Goal: Task Accomplishment & Management: Complete application form

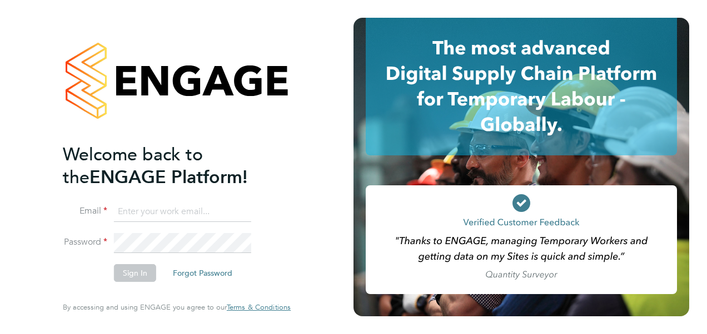
click at [183, 211] on input at bounding box center [182, 212] width 137 height 20
click at [196, 216] on input at bounding box center [182, 212] width 137 height 20
type input "katie.macpherson@hays.com"
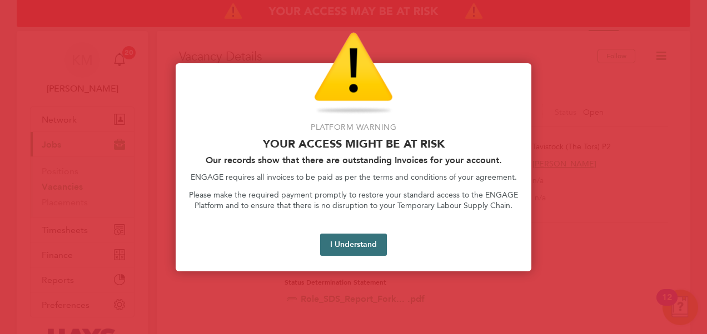
click at [354, 241] on button "I Understand" at bounding box center [353, 245] width 67 height 22
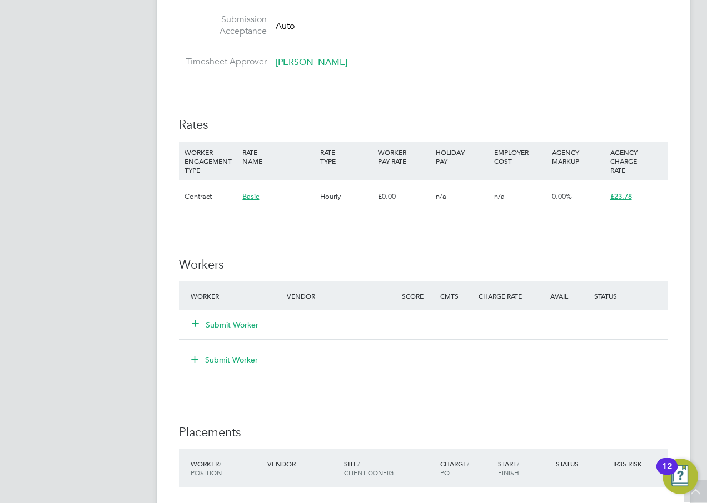
scroll to position [667, 0]
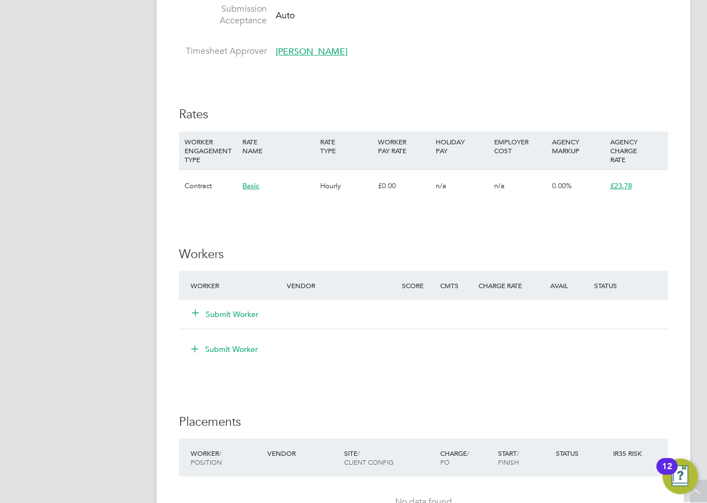
click at [234, 316] on button "Submit Worker" at bounding box center [225, 314] width 67 height 11
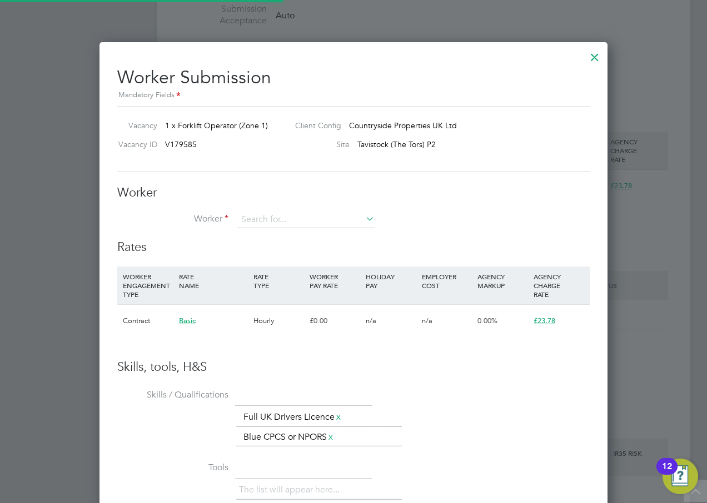
scroll to position [692, 508]
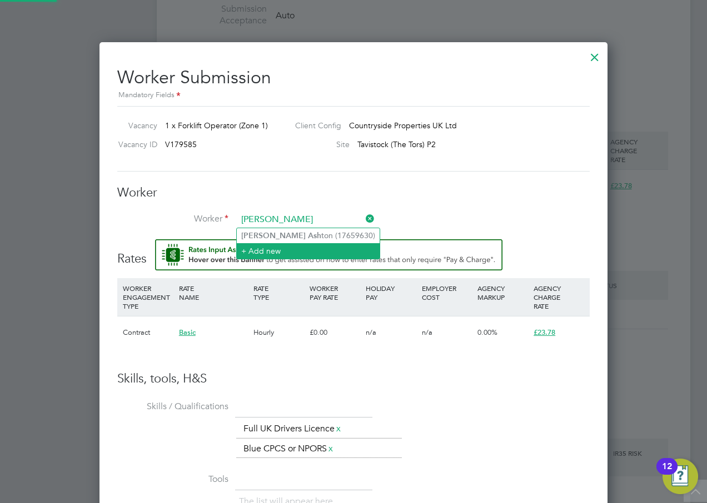
type input "[PERSON_NAME]"
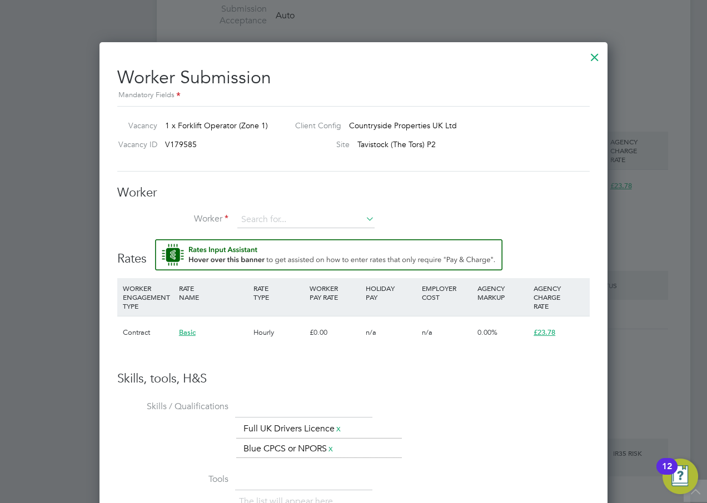
click at [279, 235] on li "Worker" at bounding box center [353, 226] width 472 height 28
click at [276, 219] on input at bounding box center [305, 220] width 137 height 17
click at [280, 237] on li "Noah Ash ton (17659630)" at bounding box center [308, 235] width 143 height 15
type input "Noah Ashton (17659630)"
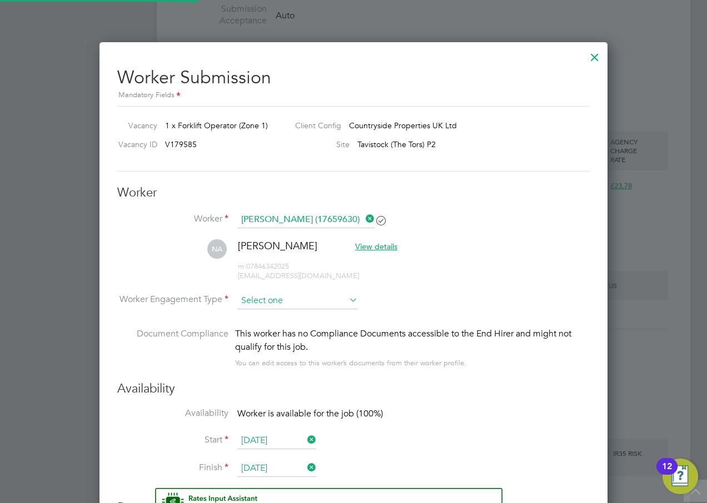
scroll to position [952, 508]
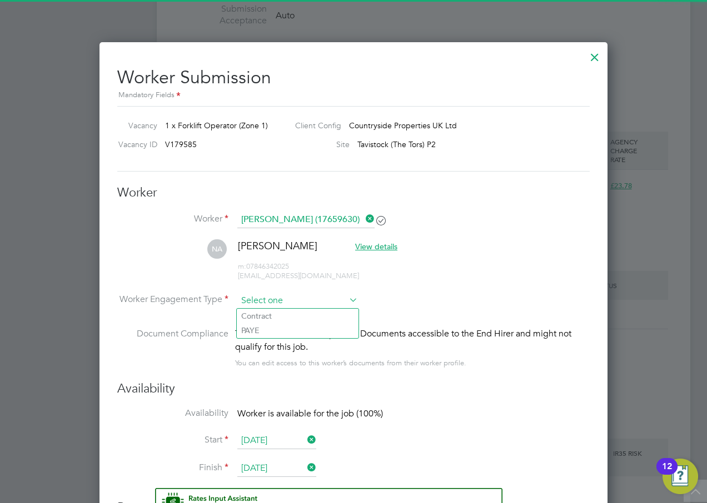
click at [278, 299] on input at bounding box center [297, 301] width 121 height 17
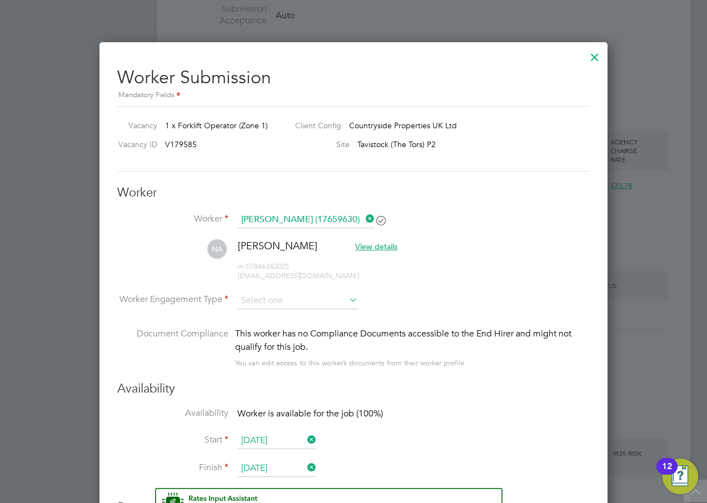
click at [278, 312] on li "Contract" at bounding box center [298, 316] width 122 height 14
type input "Contract"
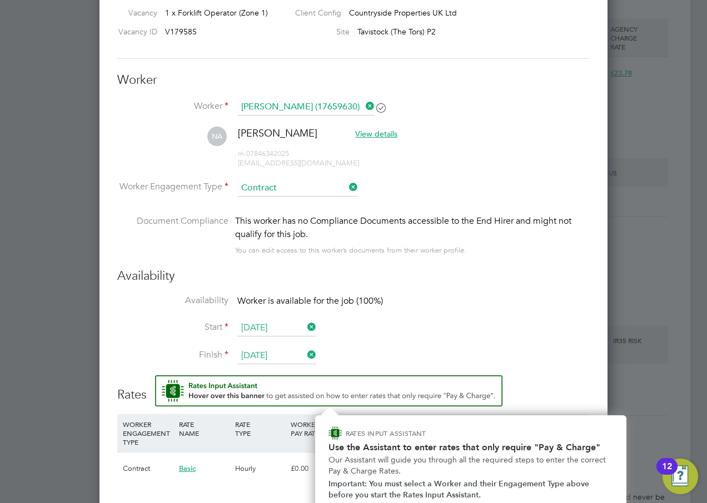
scroll to position [944, 0]
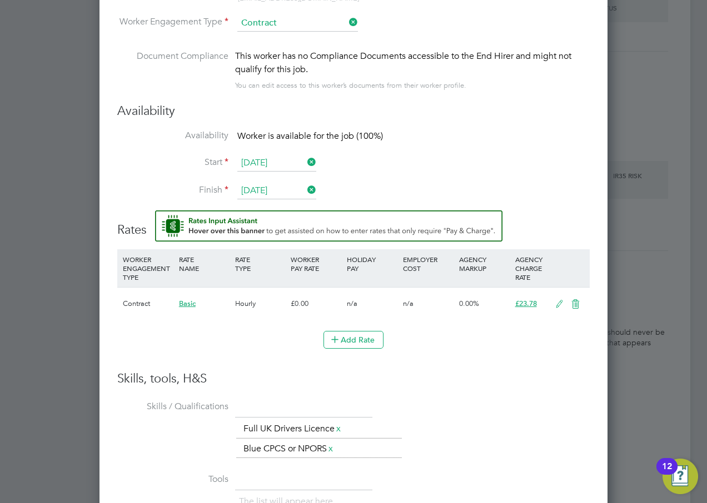
click at [557, 303] on icon at bounding box center [559, 304] width 14 height 9
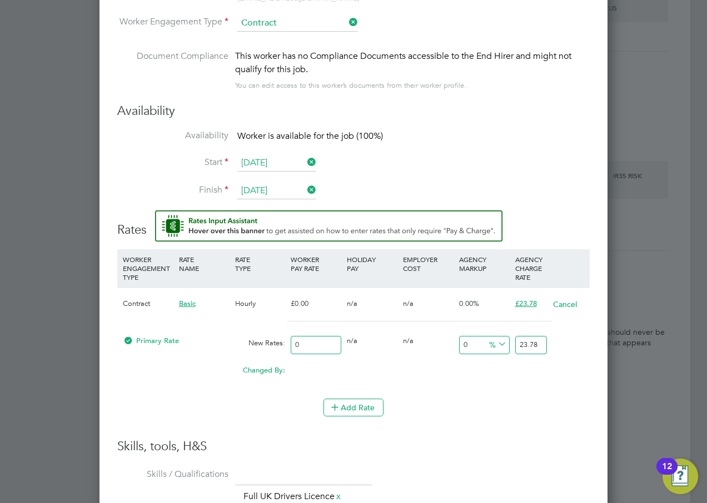
scroll to position [1049, 508]
drag, startPoint x: 323, startPoint y: 344, endPoint x: 258, endPoint y: 338, distance: 65.8
click at [258, 334] on div "Primary Rate New Rates: 0 0 n/a 0 n/a 0 0 % 23.78" at bounding box center [353, 345] width 472 height 29
type input "2"
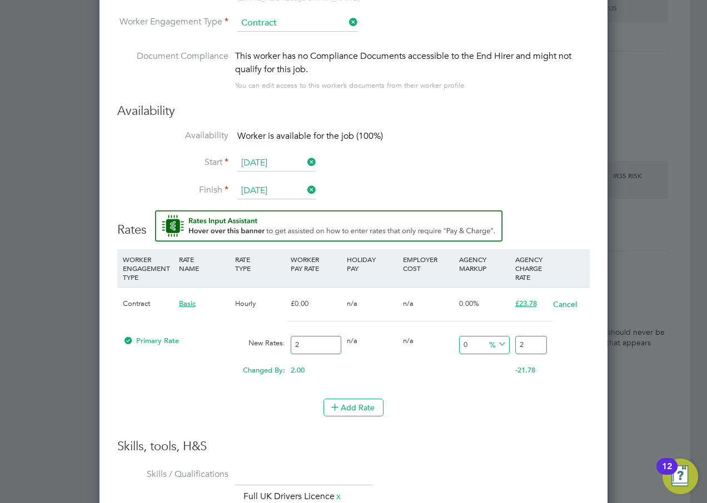
type input "20"
type input "20.5"
type input "20.50"
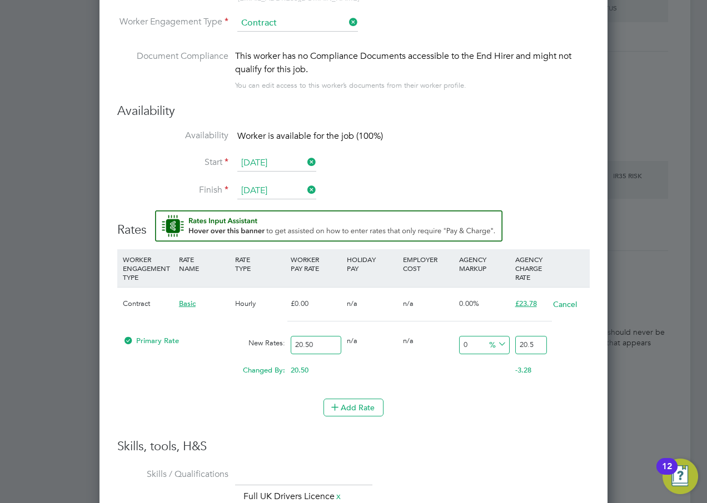
drag, startPoint x: 541, startPoint y: 346, endPoint x: 482, endPoint y: 345, distance: 58.3
click at [482, 334] on div "Primary Rate New Rates: 20.50 0 n/a 0 n/a 0 0 % 20.5" at bounding box center [353, 345] width 472 height 29
type input "-90.2439024390244"
type input "2"
type input "12.195121951219512"
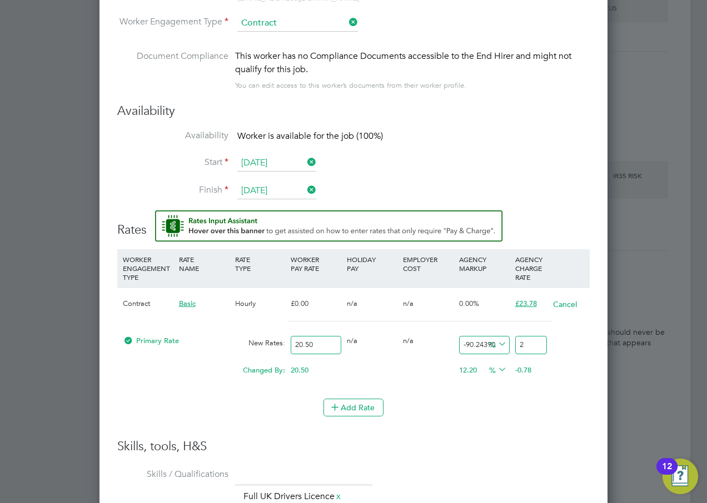
type input "23"
type input "15.609756097560975"
type input "23.7"
type input "16"
type input "23.78"
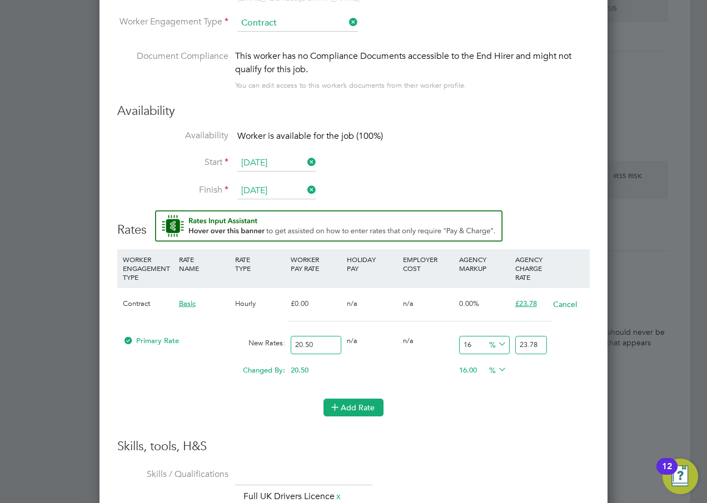
click at [346, 334] on button "Add Rate" at bounding box center [353, 408] width 60 height 18
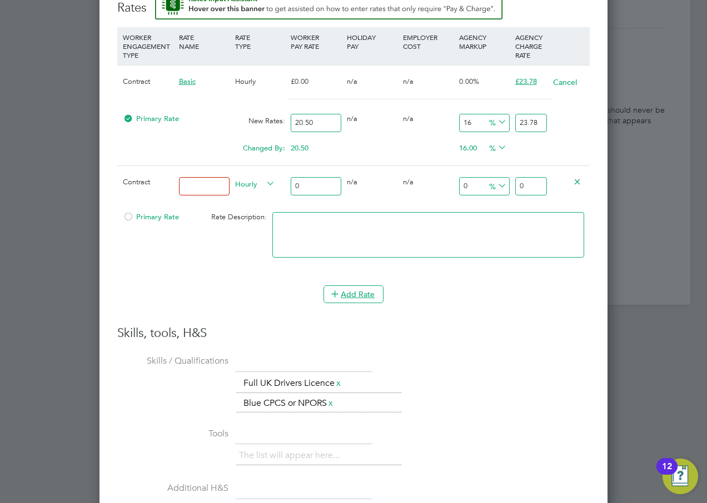
click at [579, 180] on icon at bounding box center [577, 181] width 8 height 8
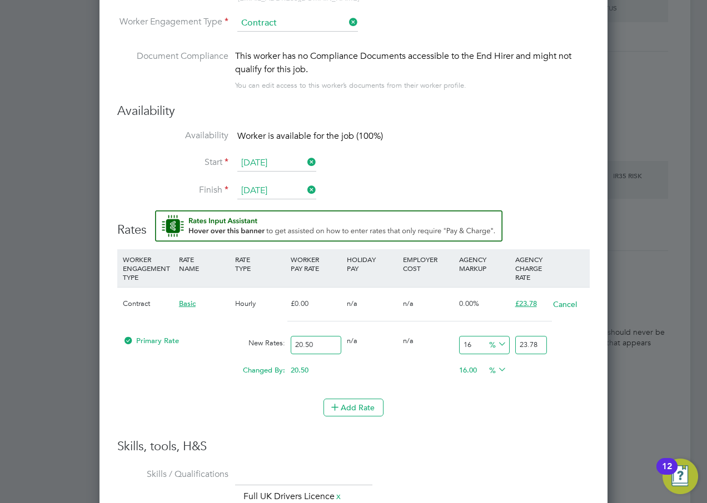
click at [457, 334] on h3 "Skills, tools, H&S" at bounding box center [353, 447] width 472 height 16
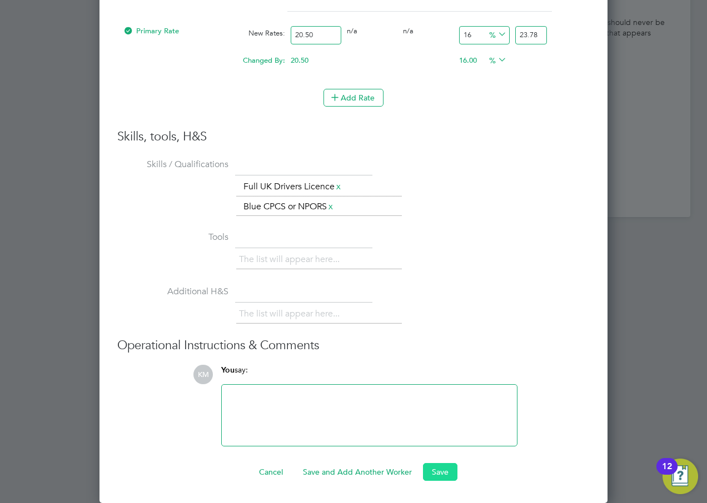
click at [444, 334] on button "Save" at bounding box center [440, 472] width 34 height 18
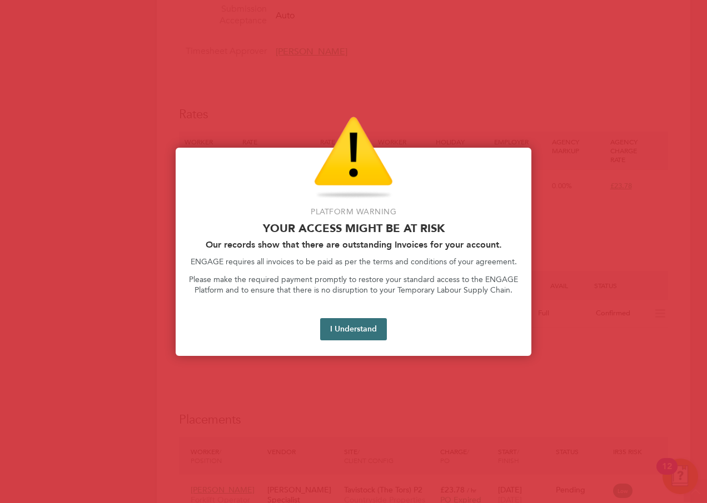
click at [368, 324] on button "I Understand" at bounding box center [353, 329] width 67 height 22
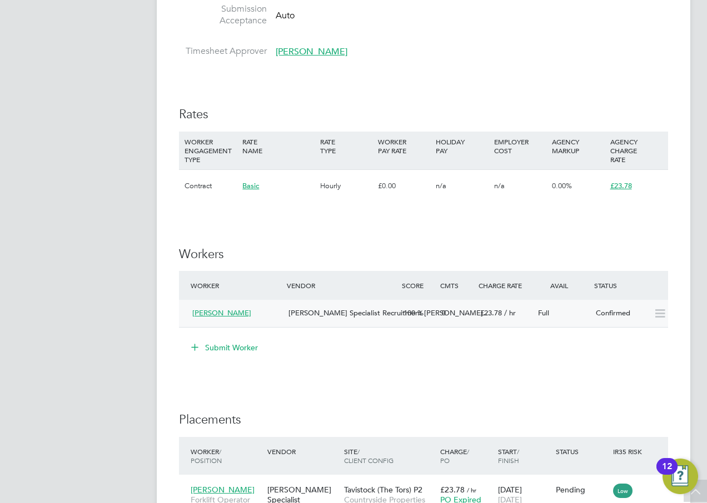
click at [232, 312] on span "[PERSON_NAME]" at bounding box center [221, 312] width 59 height 9
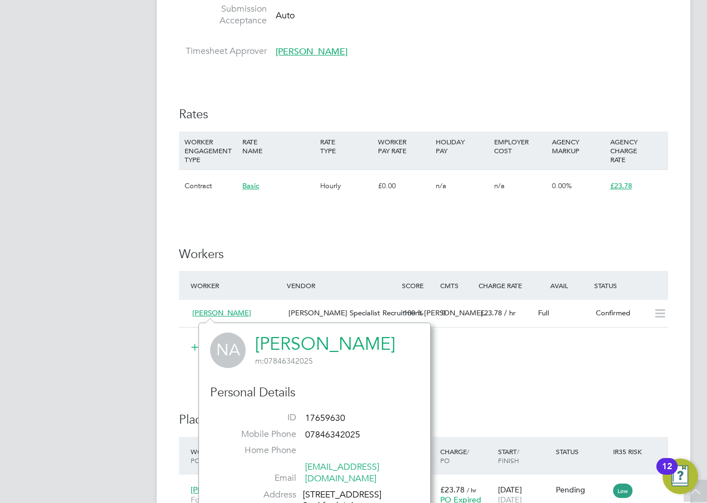
click at [384, 232] on div "IR35 Determination IR35 Status Inside IR35 Status Determination Statement Role_…" at bounding box center [423, 179] width 489 height 1220
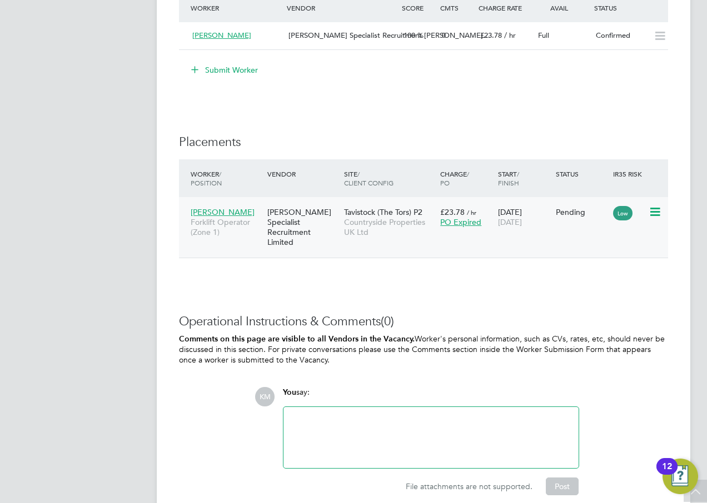
click at [282, 216] on div "[PERSON_NAME] Specialist Recruitment Limited" at bounding box center [302, 228] width 77 height 52
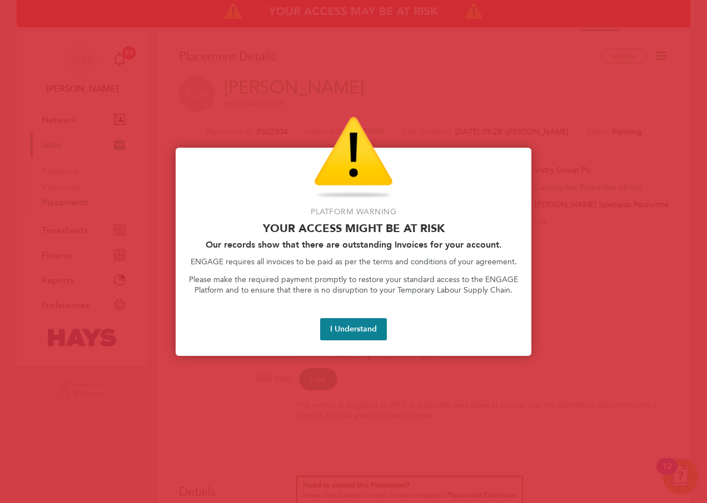
click at [332, 334] on button "I Understand" at bounding box center [353, 329] width 67 height 22
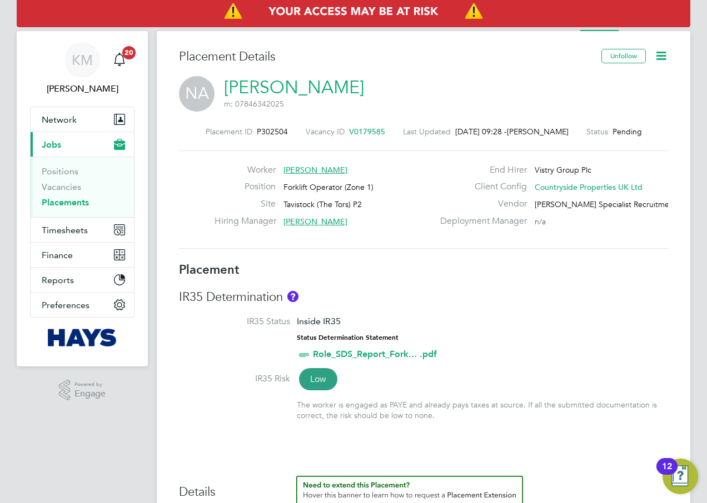
click at [659, 54] on icon at bounding box center [661, 56] width 14 height 14
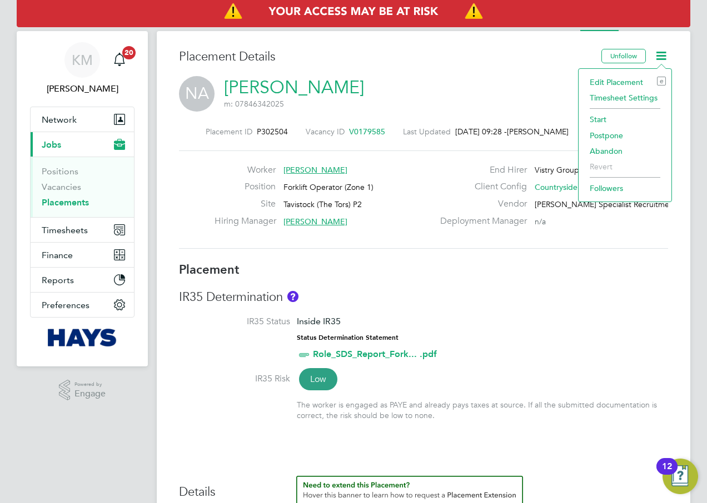
click at [618, 116] on li "Start" at bounding box center [625, 120] width 82 height 16
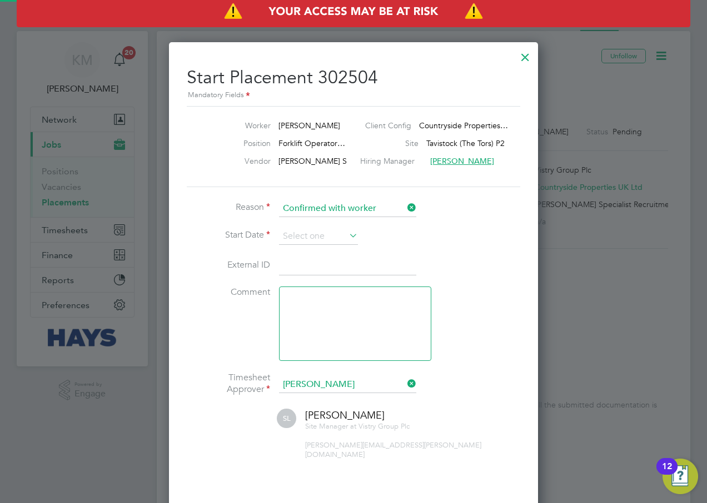
scroll to position [11, 138]
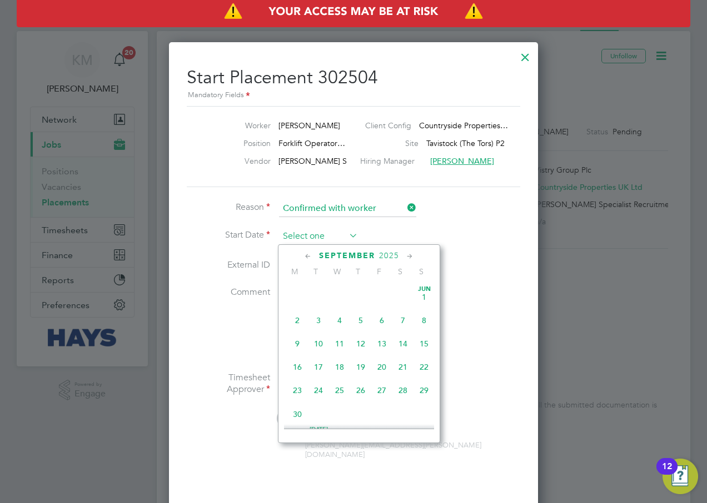
click at [301, 232] on input at bounding box center [318, 236] width 79 height 17
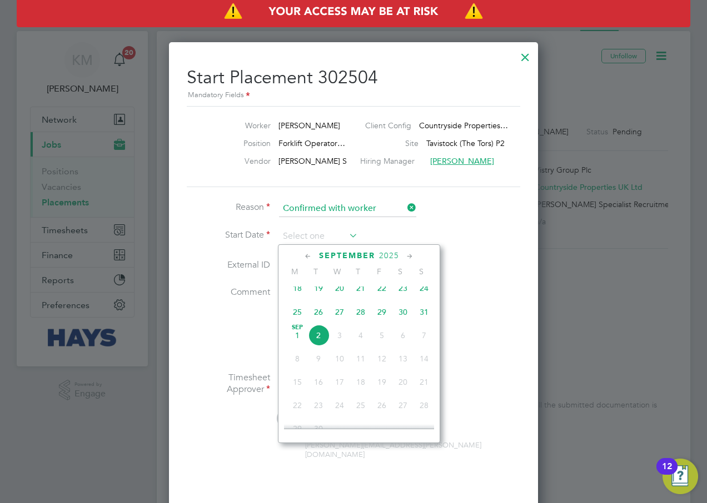
click at [306, 254] on icon at bounding box center [308, 257] width 11 height 12
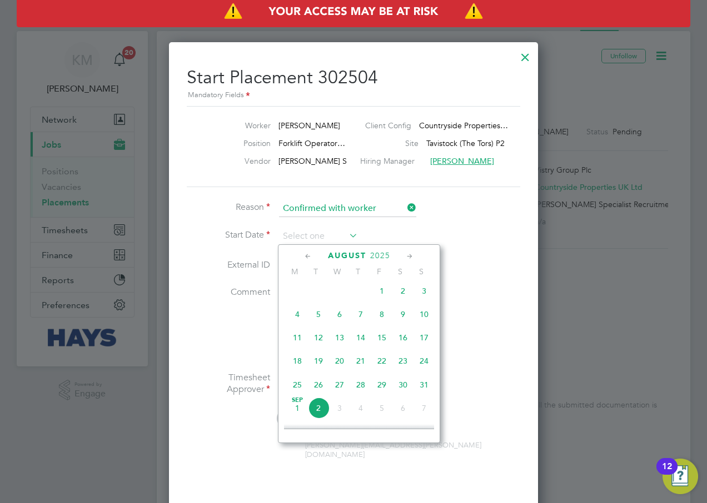
click at [383, 366] on span "22" at bounding box center [381, 361] width 21 height 21
type input "[DATE]"
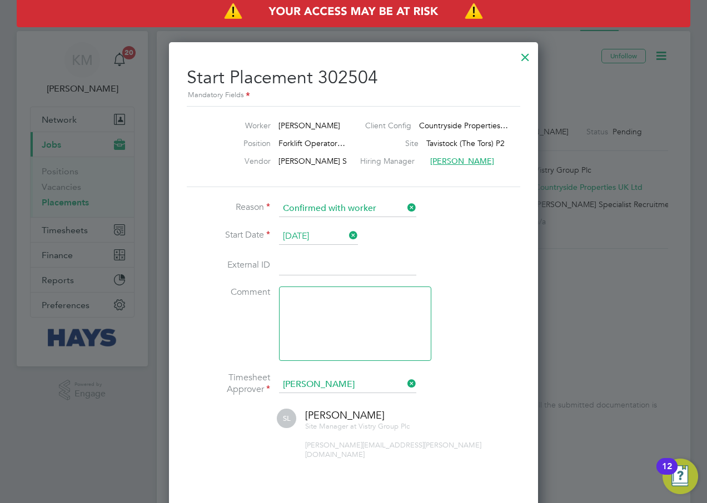
click at [319, 268] on input at bounding box center [347, 266] width 137 height 20
type input "30643892"
click at [353, 308] on textarea at bounding box center [355, 324] width 152 height 74
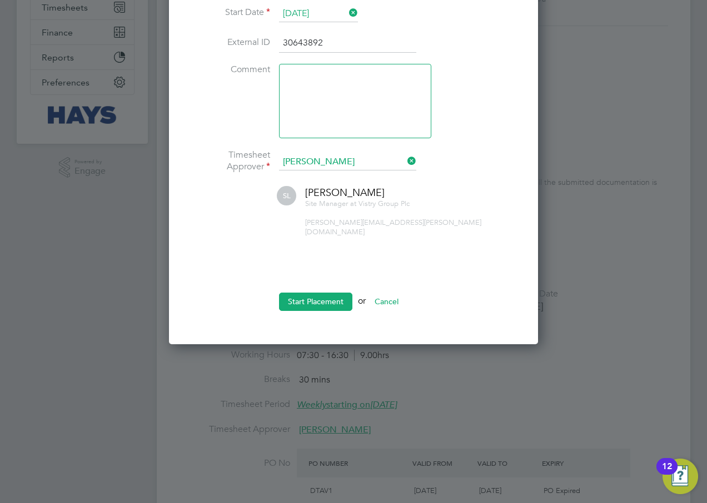
scroll to position [389, 0]
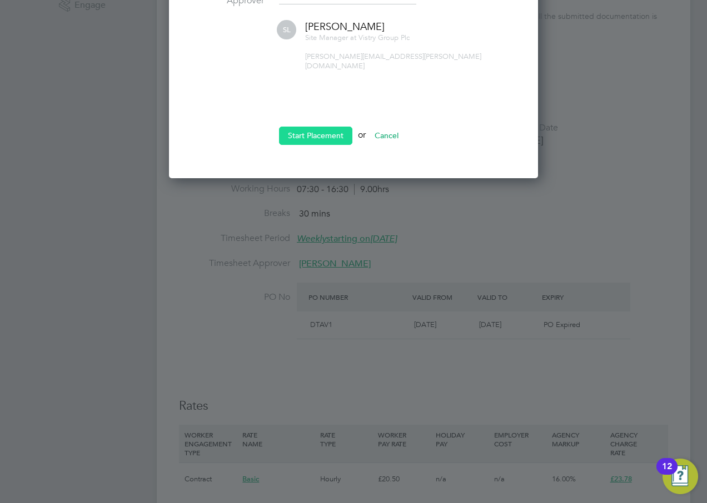
click at [329, 127] on button "Start Placement" at bounding box center [315, 136] width 73 height 18
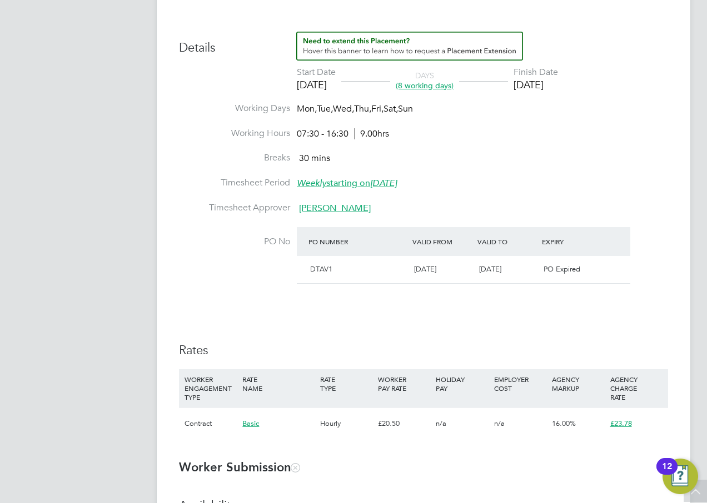
scroll to position [0, 0]
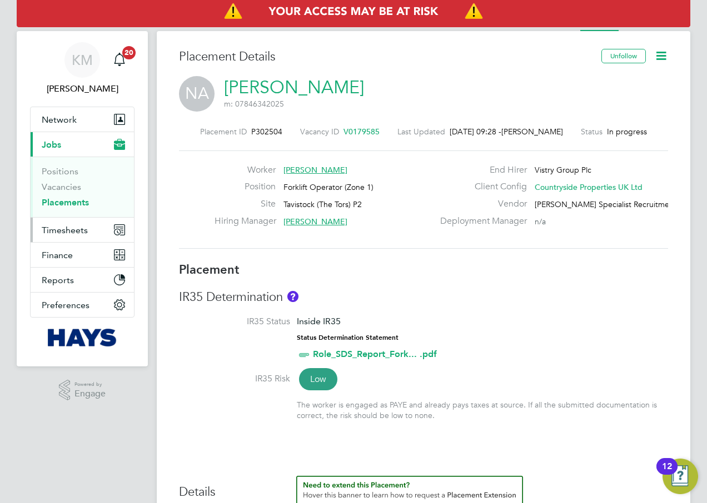
click at [50, 228] on span "Timesheets" at bounding box center [65, 230] width 46 height 11
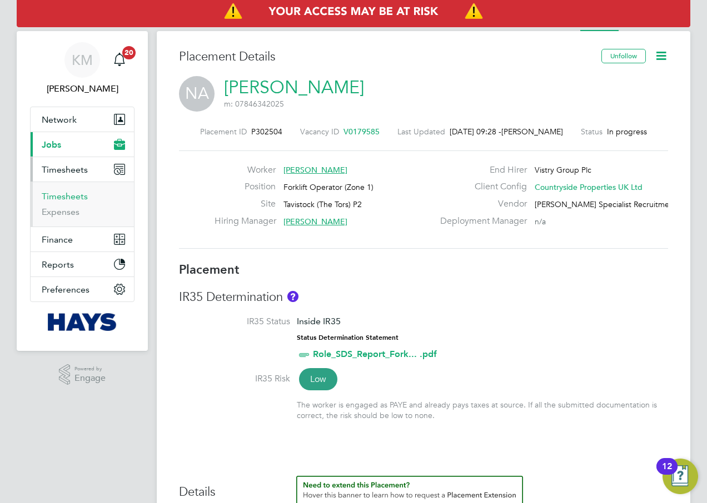
click at [59, 198] on link "Timesheets" at bounding box center [65, 196] width 46 height 11
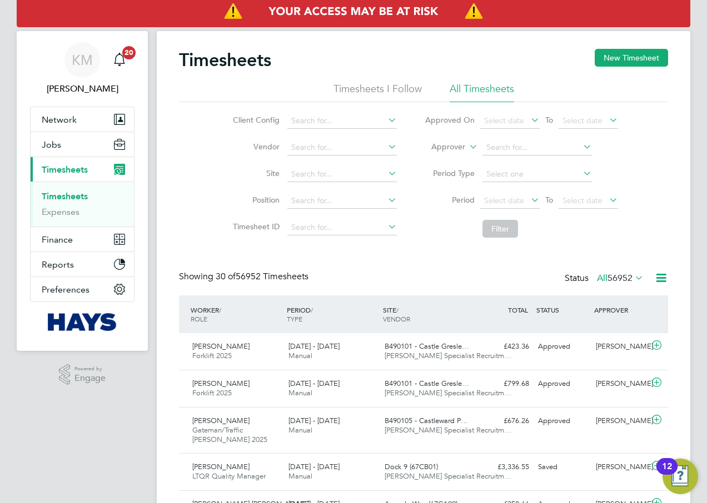
scroll to position [6, 6]
click at [629, 54] on button "New Timesheet" at bounding box center [630, 58] width 73 height 18
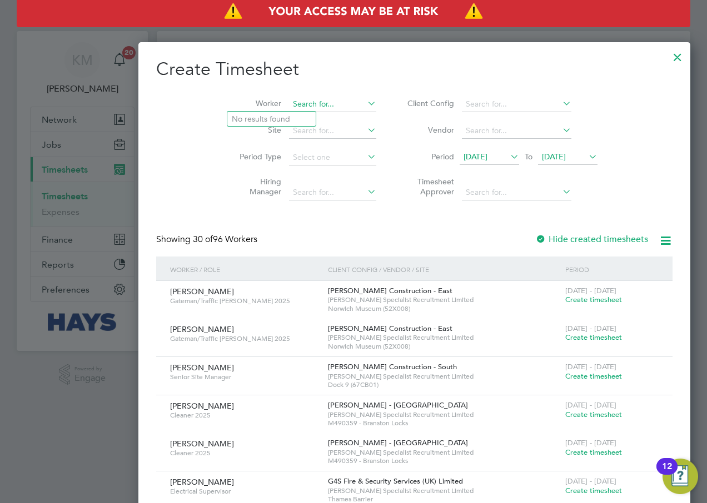
click at [289, 102] on input at bounding box center [332, 105] width 87 height 16
click at [273, 117] on li "[PERSON_NAME]" at bounding box center [277, 119] width 101 height 15
type input "[PERSON_NAME]"
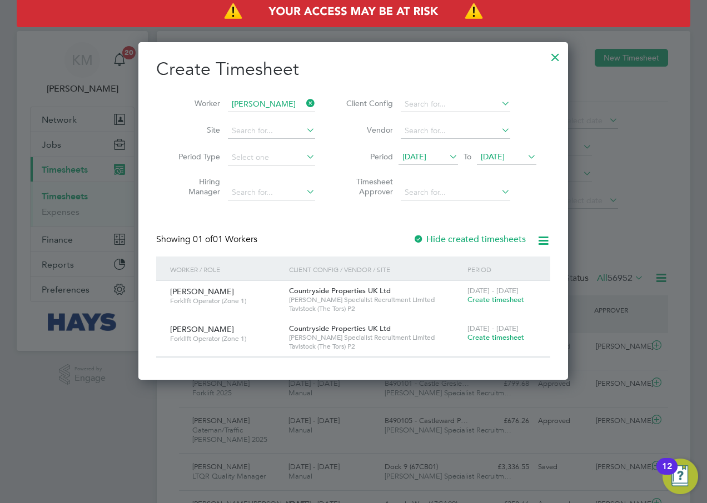
scroll to position [337, 430]
click at [487, 298] on span "Create timesheet" at bounding box center [495, 299] width 57 height 9
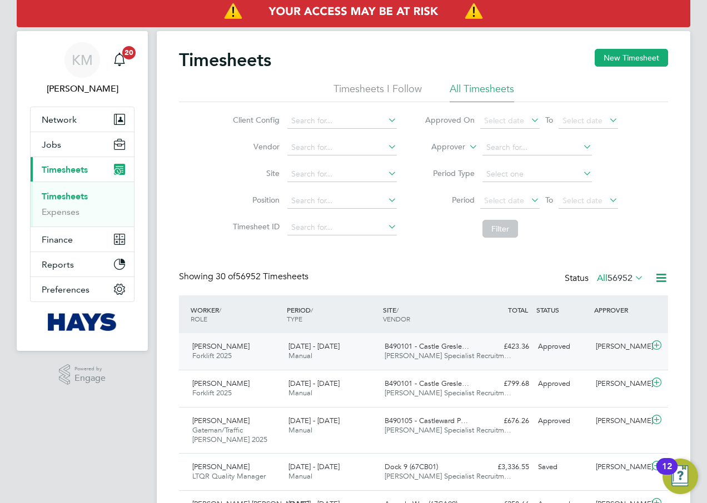
scroll to position [37, 97]
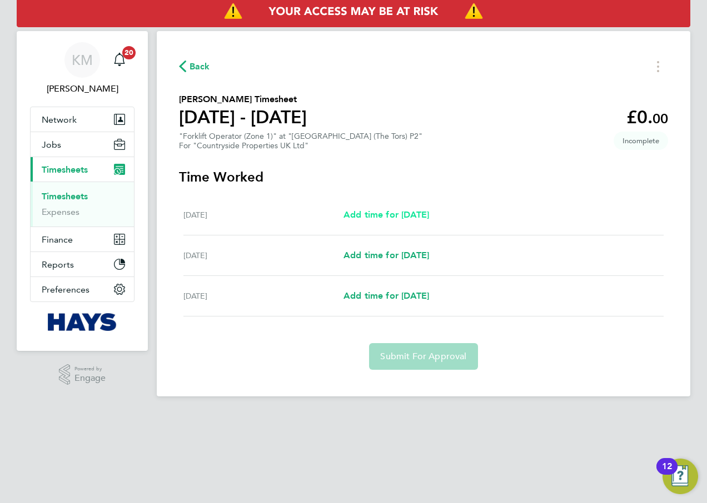
click at [404, 216] on span "Add time for [DATE]" at bounding box center [386, 214] width 86 height 11
select select "30"
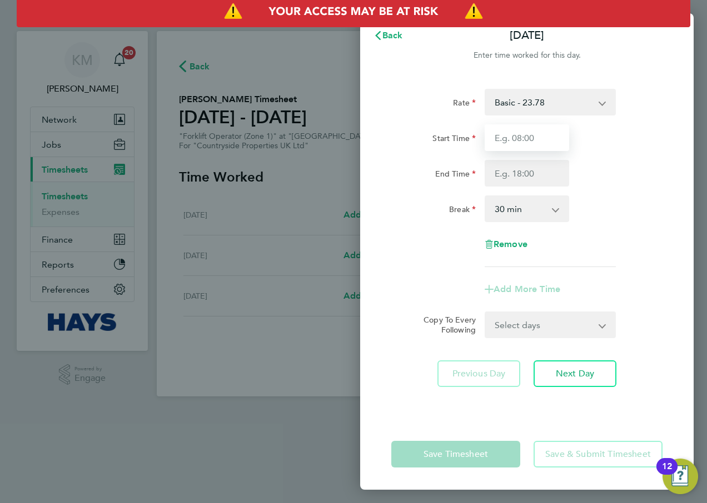
click at [531, 130] on input "Start Time" at bounding box center [526, 137] width 84 height 27
type input "07:30"
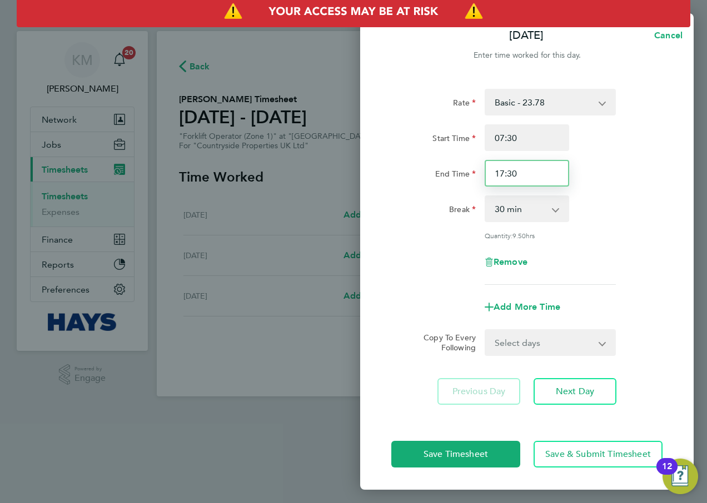
drag, startPoint x: 538, startPoint y: 176, endPoint x: 440, endPoint y: 175, distance: 98.3
click at [440, 175] on div "End Time 17:30" at bounding box center [527, 173] width 280 height 27
type input "17:00"
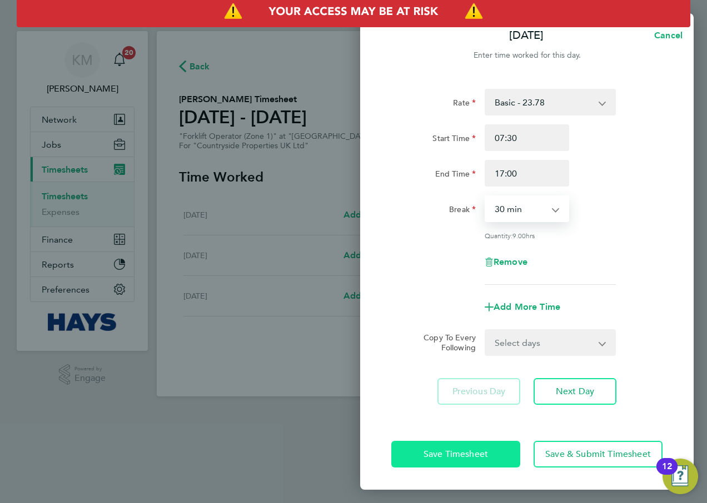
click at [437, 453] on span "Save Timesheet" at bounding box center [455, 454] width 64 height 11
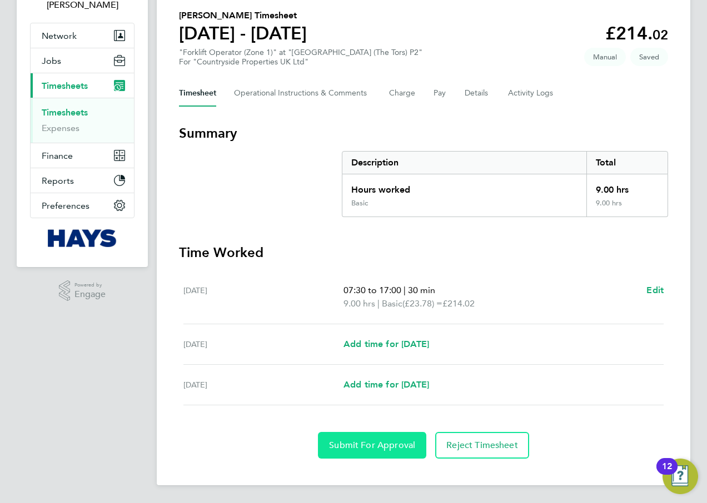
click at [362, 446] on span "Submit For Approval" at bounding box center [372, 445] width 86 height 11
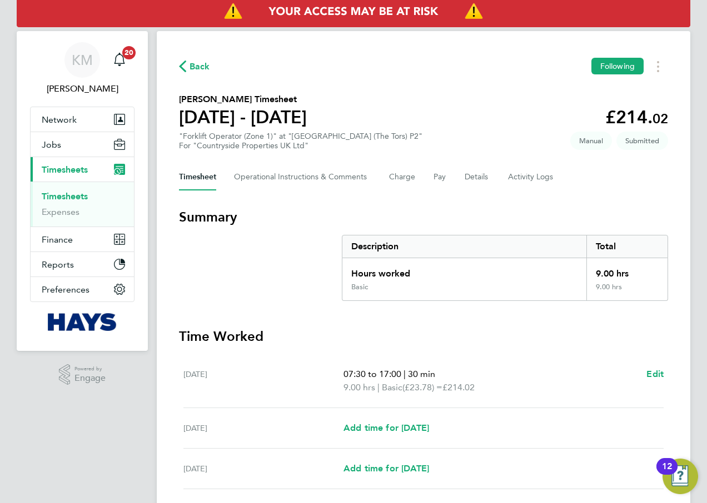
click at [54, 194] on link "Timesheets" at bounding box center [65, 196] width 46 height 11
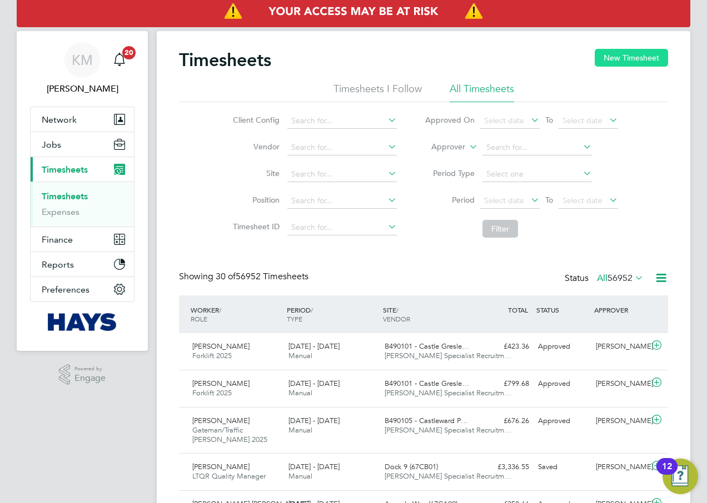
click at [625, 62] on button "New Timesheet" at bounding box center [630, 58] width 73 height 18
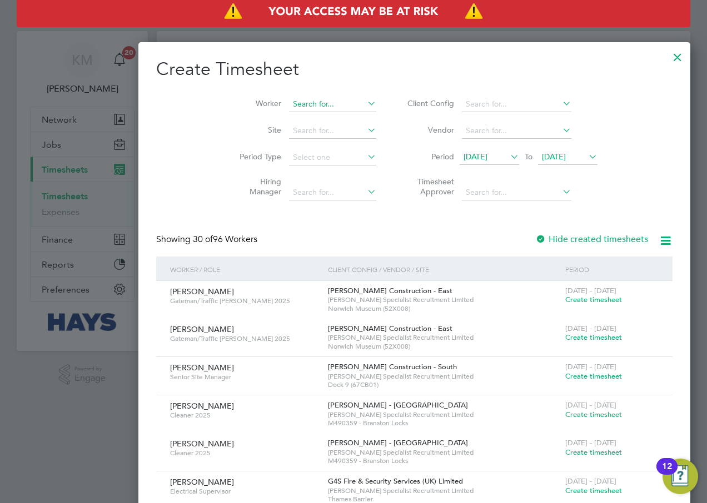
click at [289, 106] on input at bounding box center [332, 105] width 87 height 16
click at [298, 119] on b "As" at bounding box center [302, 118] width 9 height 9
type input "[PERSON_NAME]"
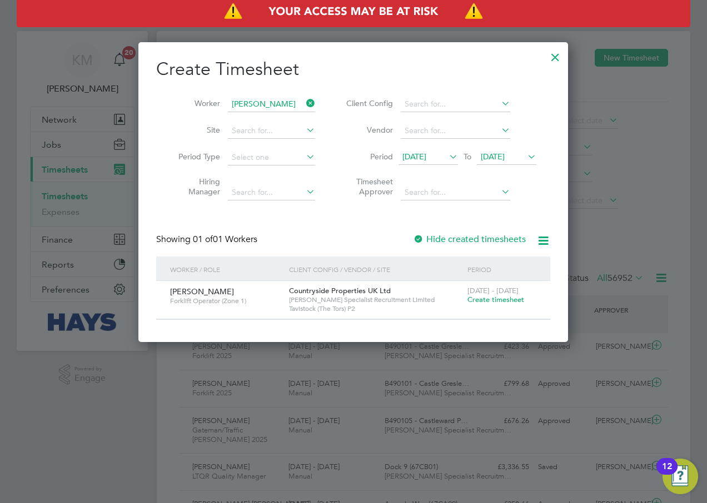
click at [478, 299] on span "Create timesheet" at bounding box center [495, 299] width 57 height 9
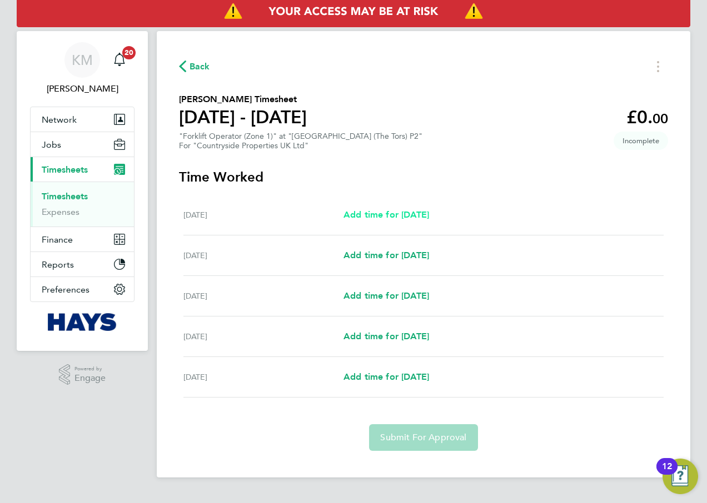
click at [383, 215] on span "Add time for [DATE]" at bounding box center [386, 214] width 86 height 11
select select "30"
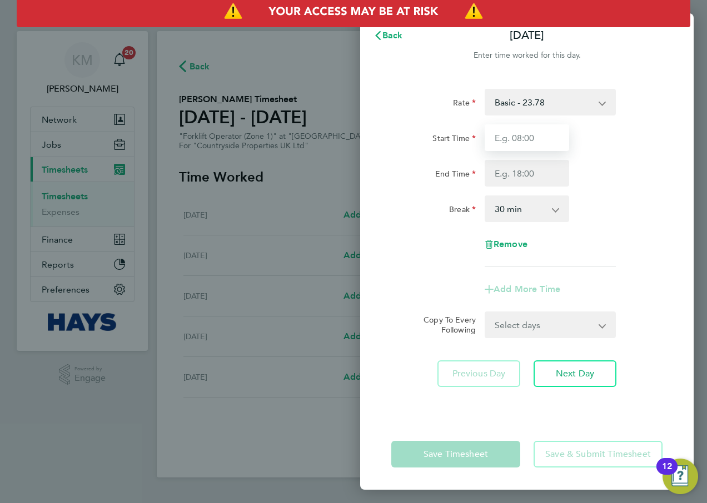
click at [524, 142] on input "Start Time" at bounding box center [526, 137] width 84 height 27
type input "07:30"
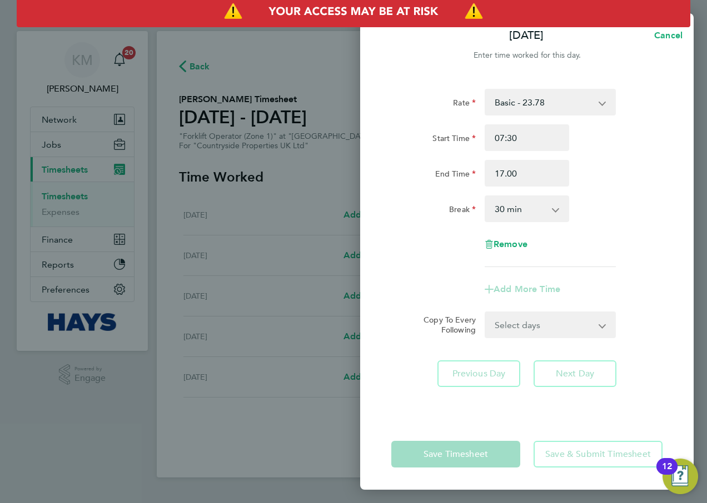
type input "17:00"
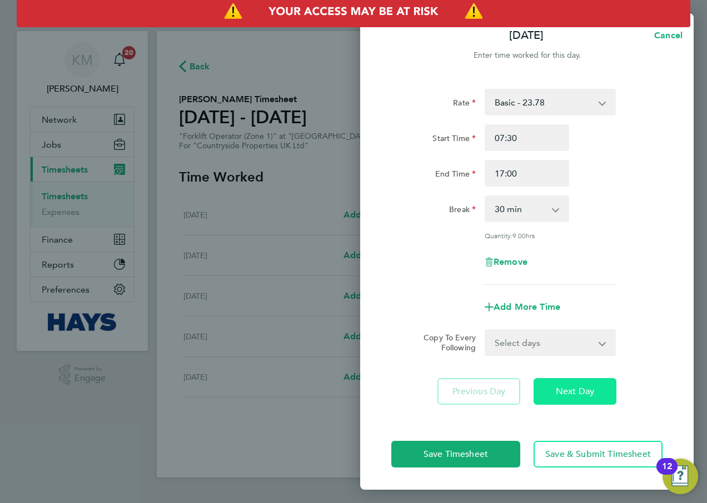
click at [555, 399] on button "Next Day" at bounding box center [574, 391] width 83 height 27
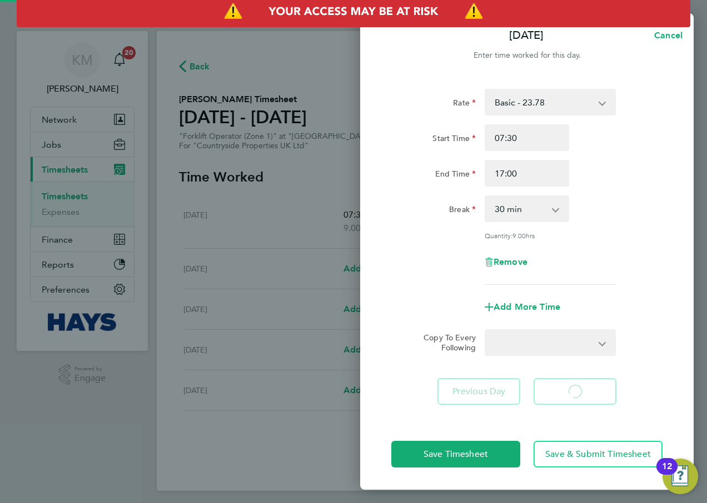
select select "30"
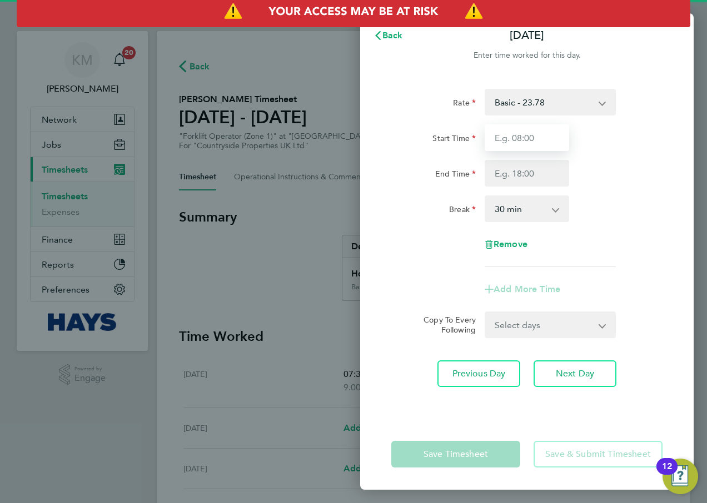
click at [528, 145] on input "Start Time" at bounding box center [526, 137] width 84 height 27
type input "07:30"
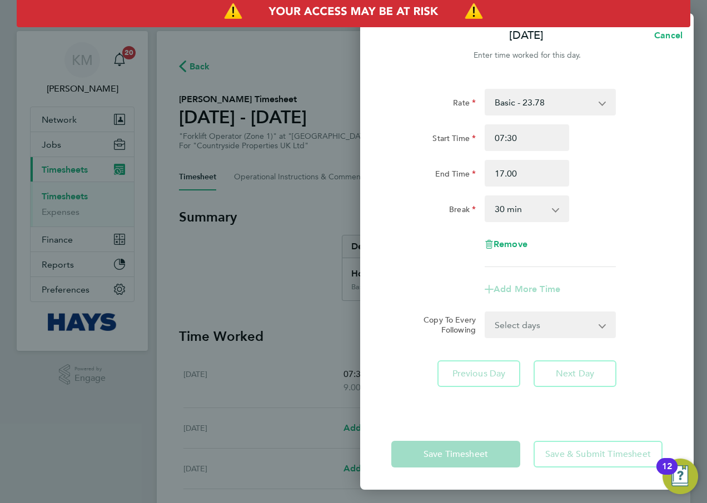
type input "17:00"
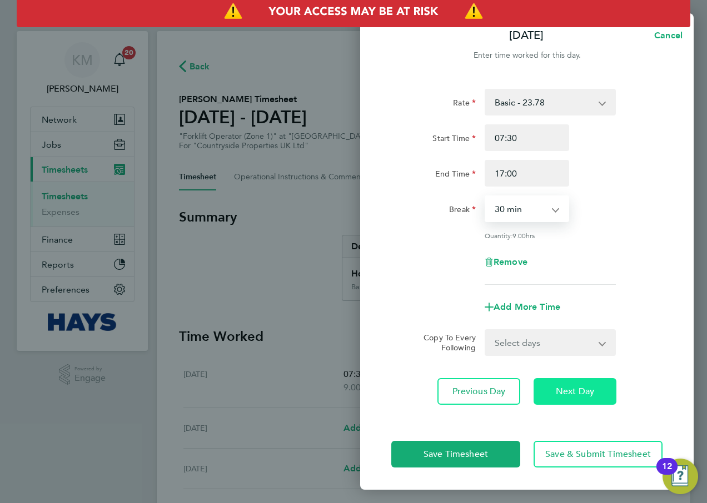
click at [579, 392] on span "Next Day" at bounding box center [575, 391] width 38 height 11
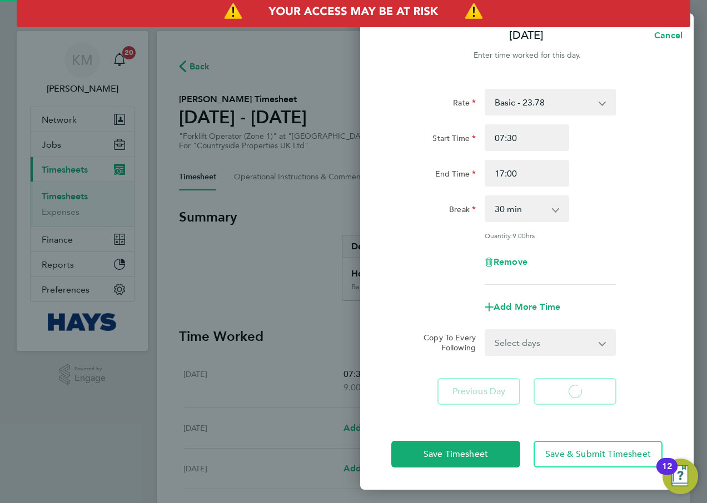
select select "30"
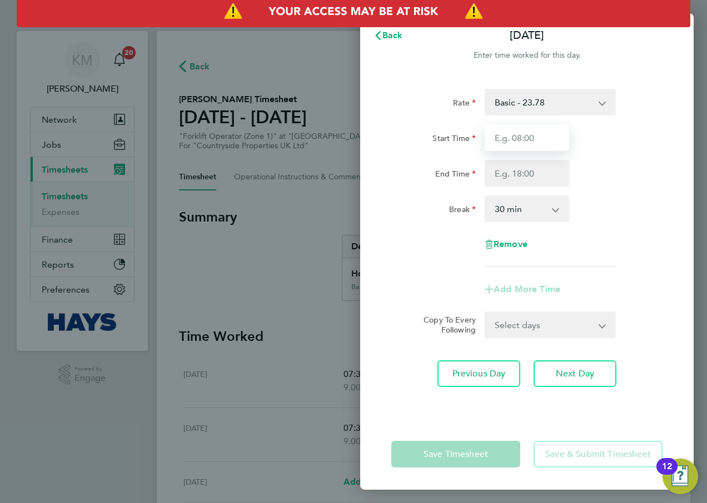
click at [499, 135] on input "Start Time" at bounding box center [526, 137] width 84 height 27
type input "07:30"
click at [504, 169] on input "End Time" at bounding box center [526, 173] width 84 height 27
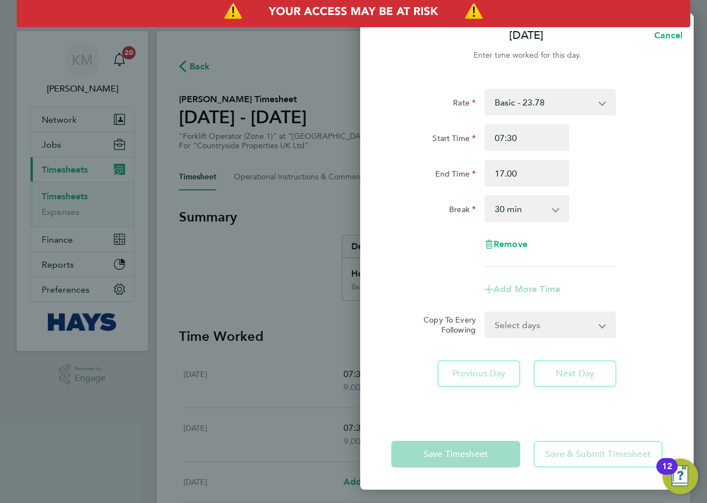
type input "17:00"
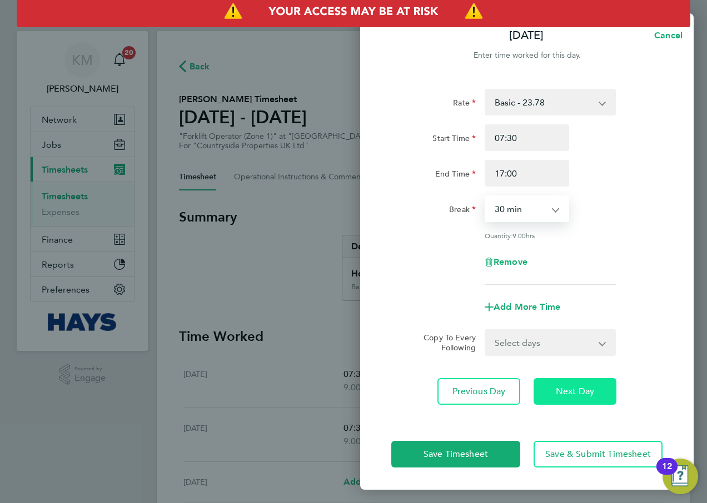
click at [573, 389] on span "Next Day" at bounding box center [575, 391] width 38 height 11
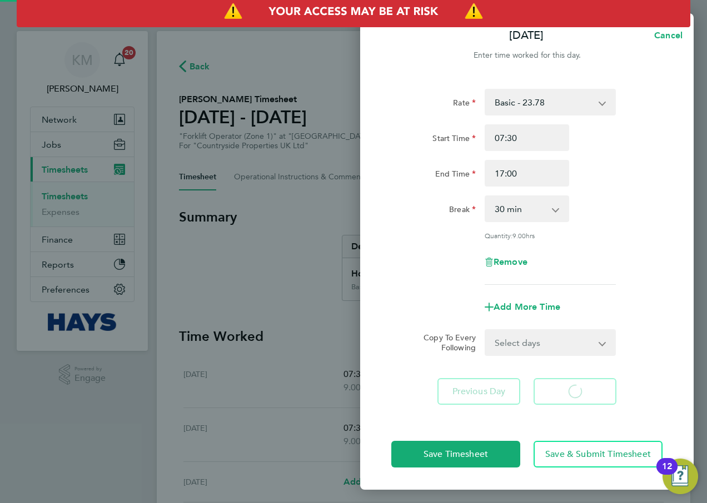
select select "30"
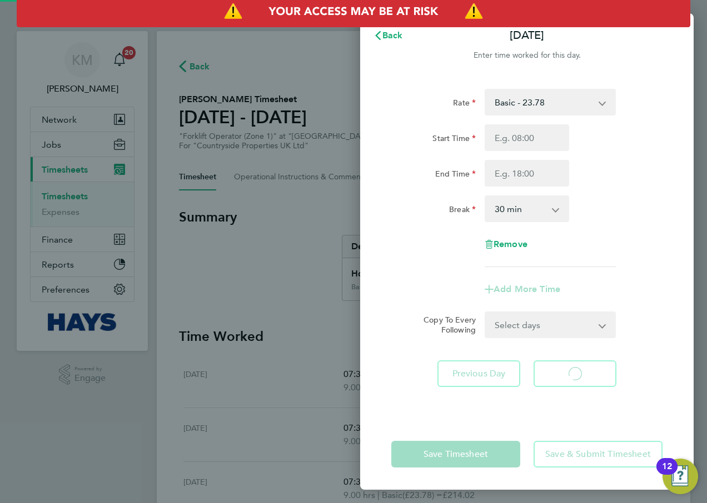
select select "30"
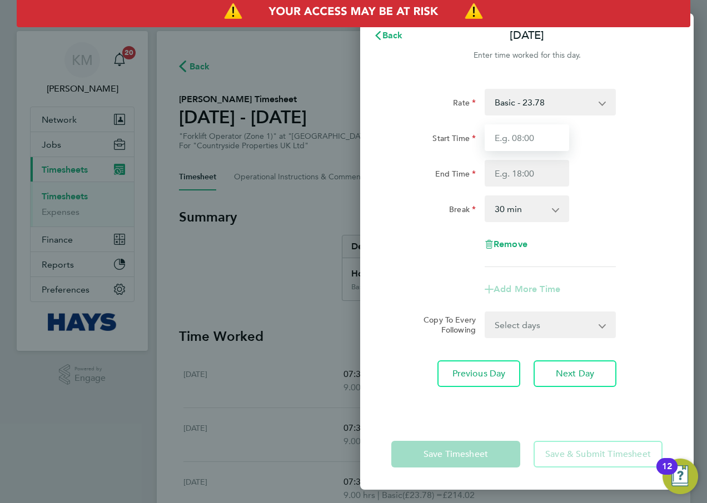
click at [534, 140] on input "Start Time" at bounding box center [526, 137] width 84 height 27
type input "07:30"
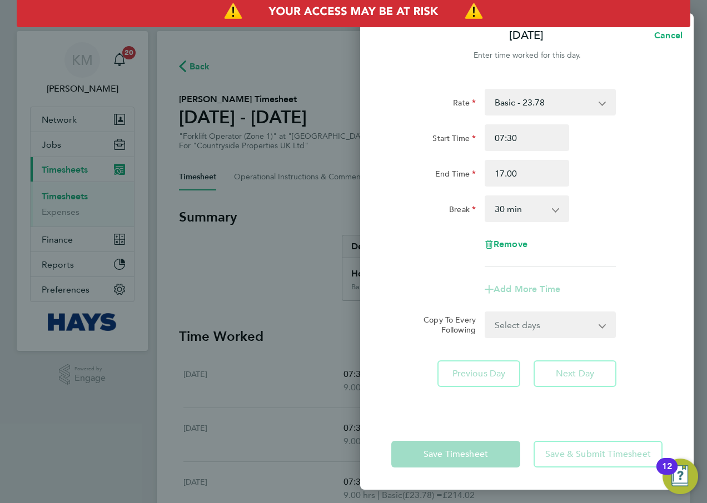
type input "17:00"
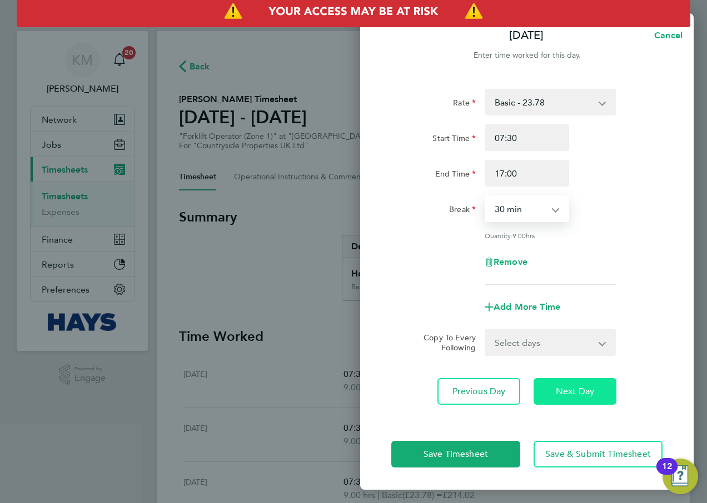
click at [568, 392] on span "Next Day" at bounding box center [575, 391] width 38 height 11
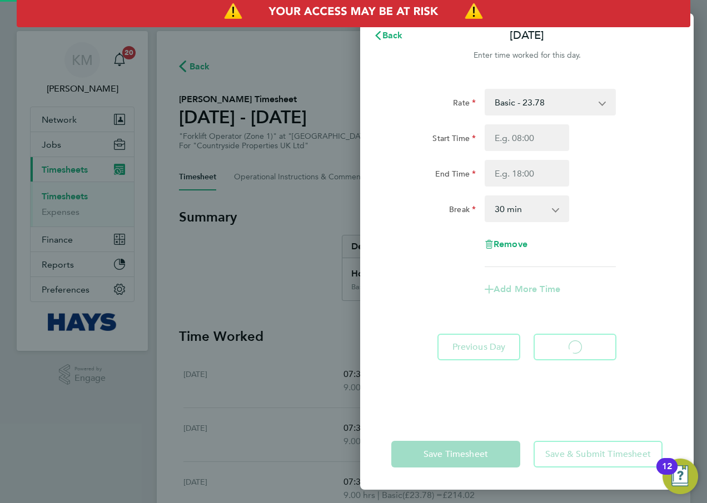
select select "30"
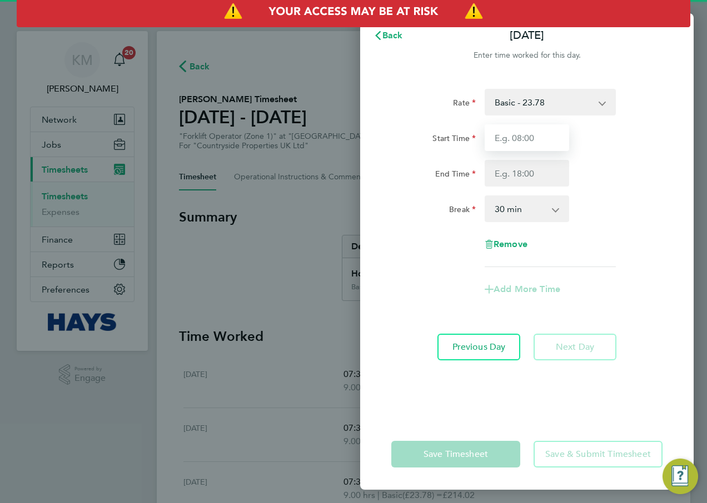
click at [517, 138] on input "Start Time" at bounding box center [526, 137] width 84 height 27
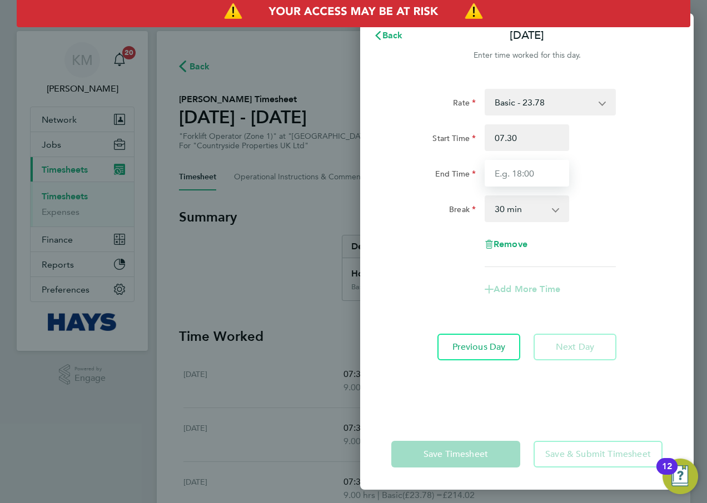
type input "07:30"
click at [519, 172] on input "End Time" at bounding box center [526, 173] width 84 height 27
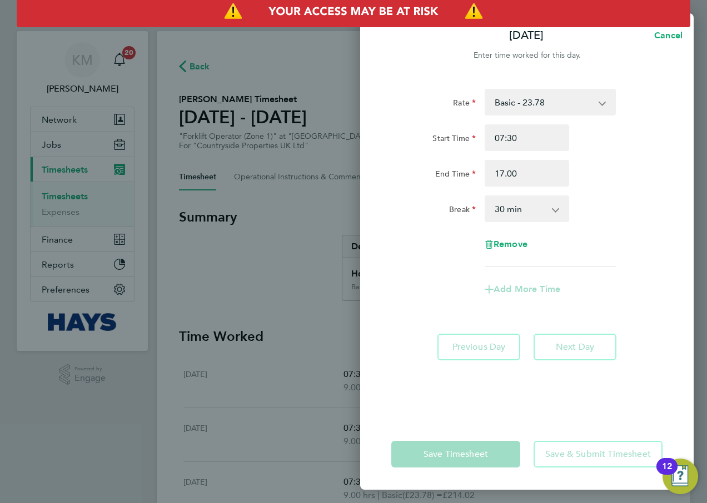
type input "17:00"
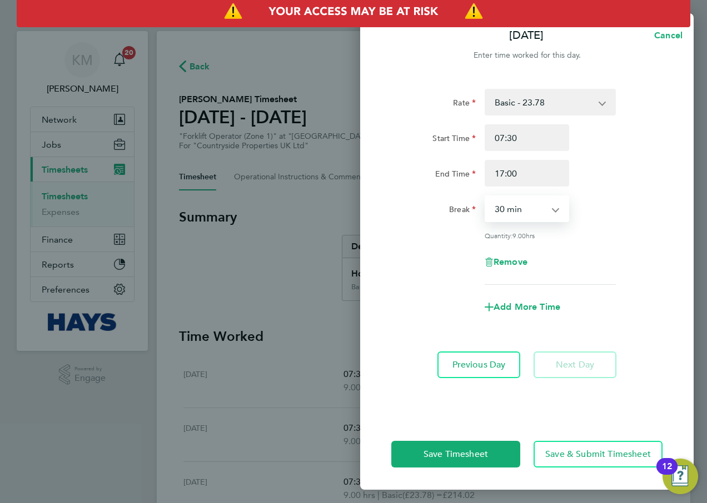
click at [529, 217] on select "0 min 15 min 30 min 45 min 60 min 75 min 90 min" at bounding box center [520, 209] width 69 height 24
click at [486, 197] on select "0 min 15 min 30 min 45 min 60 min 75 min 90 min" at bounding box center [520, 209] width 69 height 24
click at [472, 453] on span "Save Timesheet" at bounding box center [455, 454] width 64 height 11
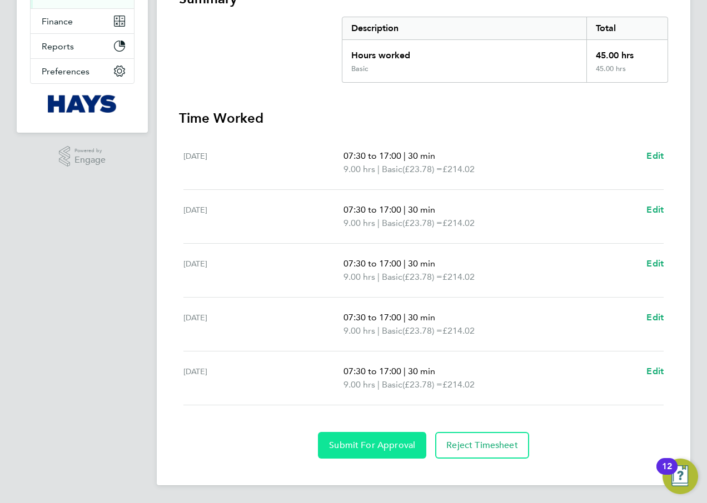
click at [367, 441] on span "Submit For Approval" at bounding box center [372, 445] width 86 height 11
